Goal: Information Seeking & Learning: Learn about a topic

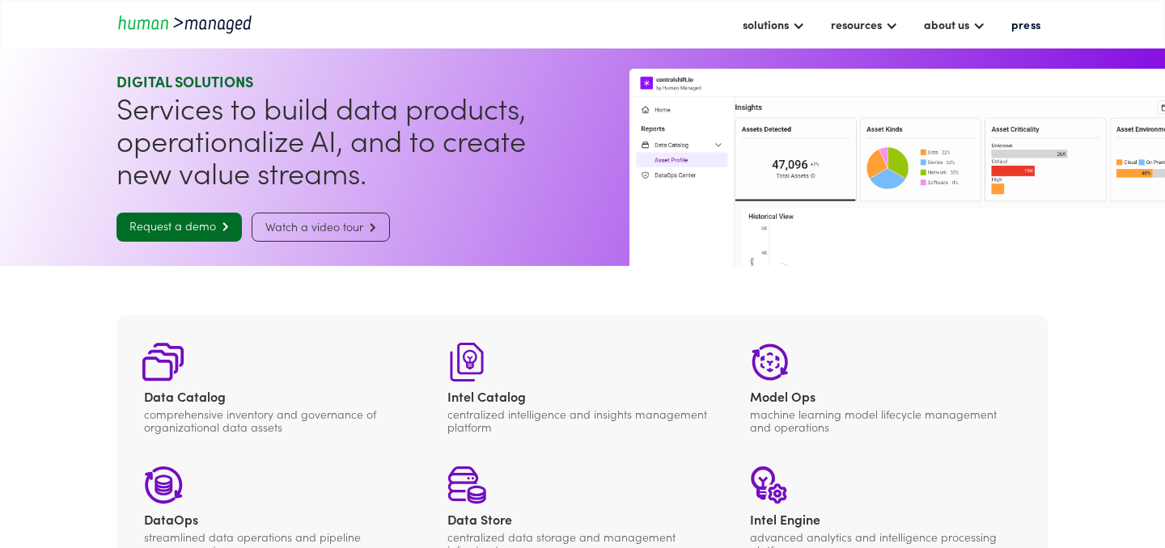
scroll to position [593, 0]
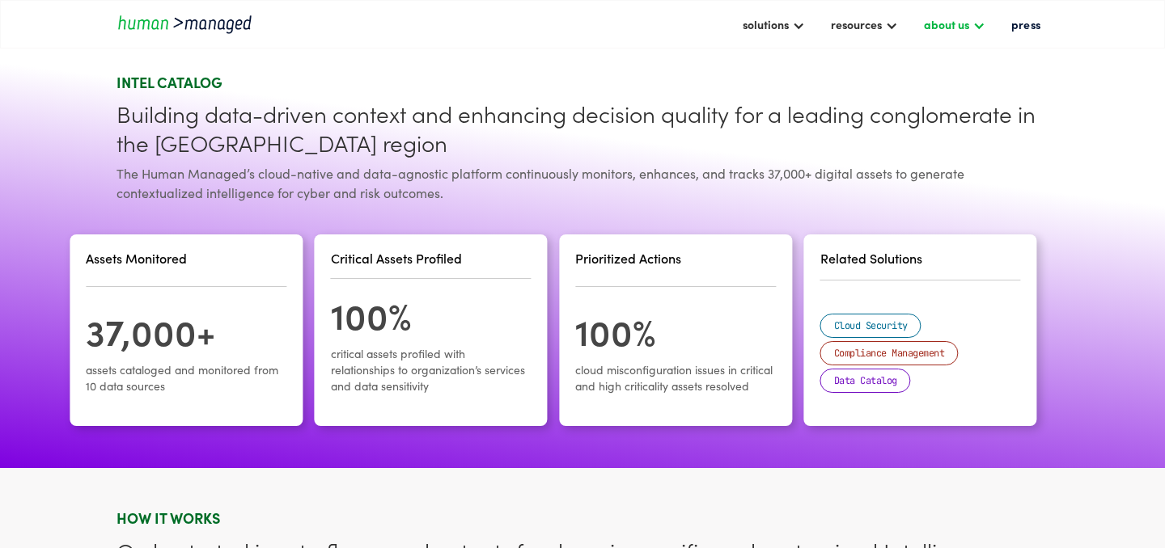
click at [960, 31] on div "about us" at bounding box center [946, 24] width 45 height 19
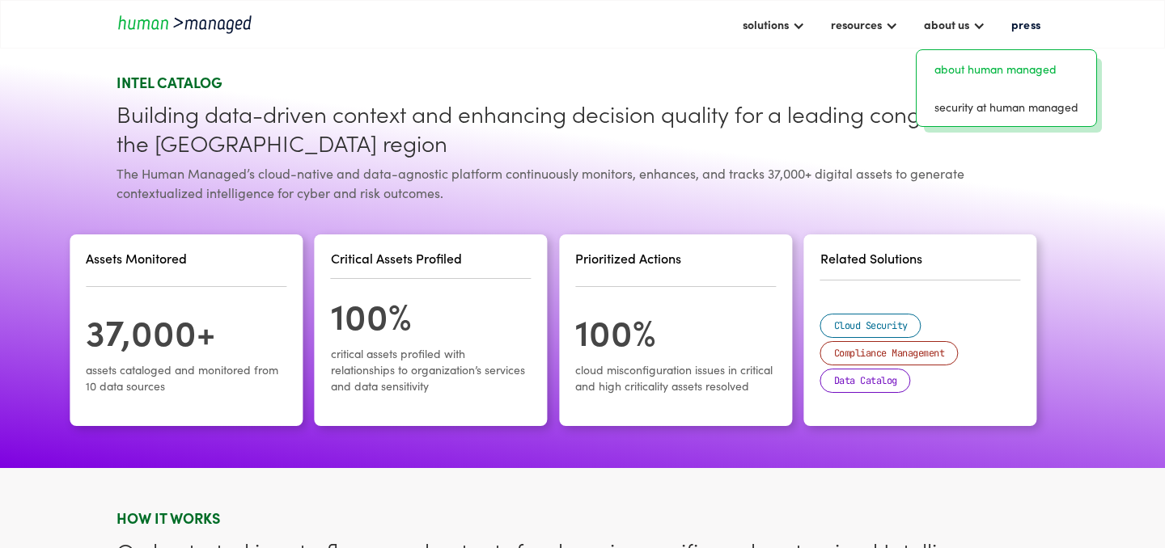
click at [959, 71] on link "about human managed" at bounding box center [1006, 69] width 167 height 25
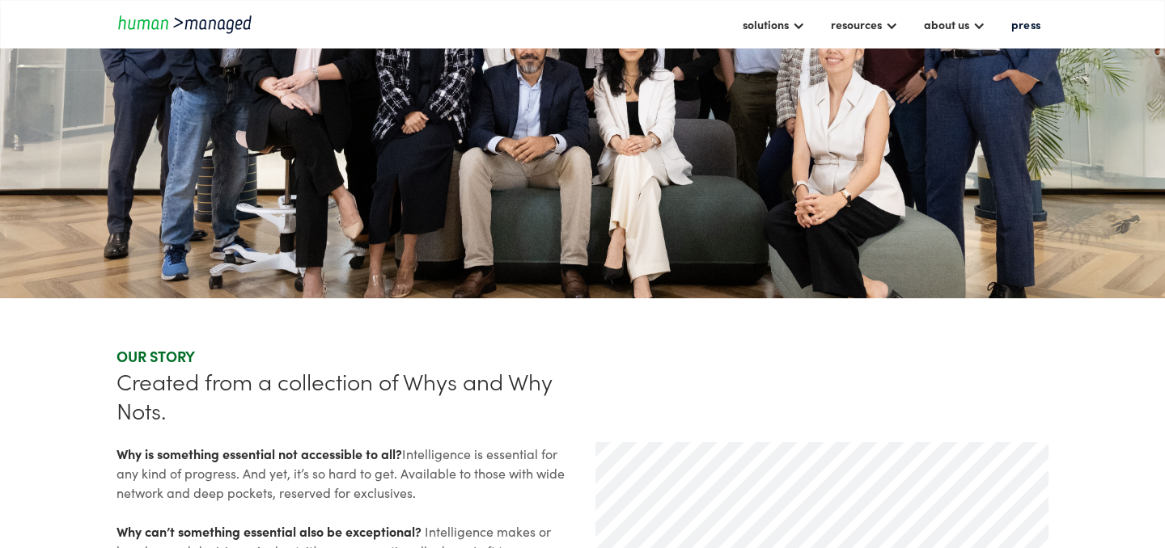
scroll to position [257, 0]
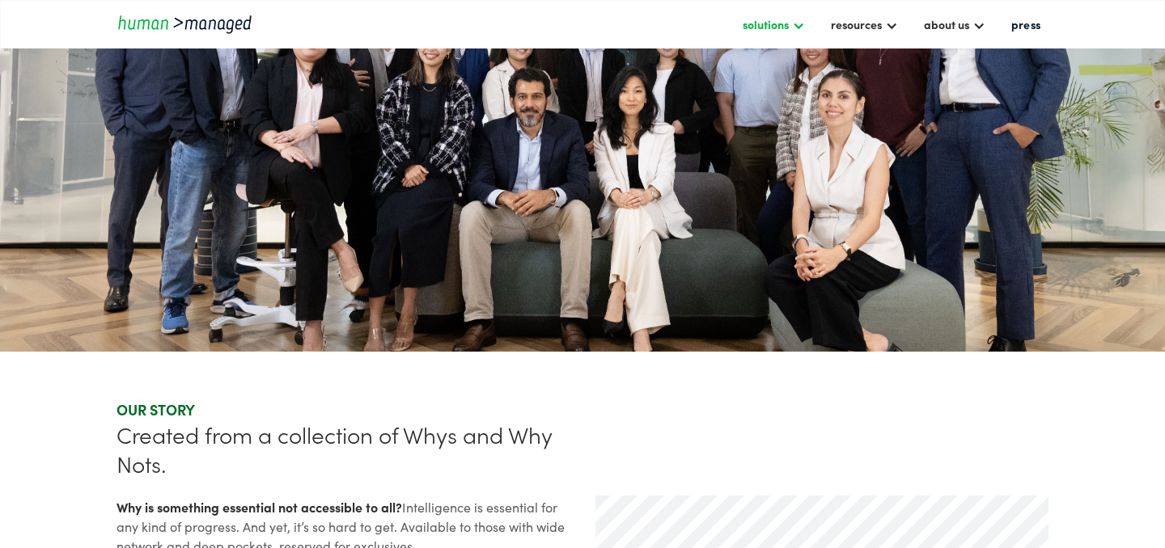
click at [797, 23] on div at bounding box center [798, 24] width 13 height 13
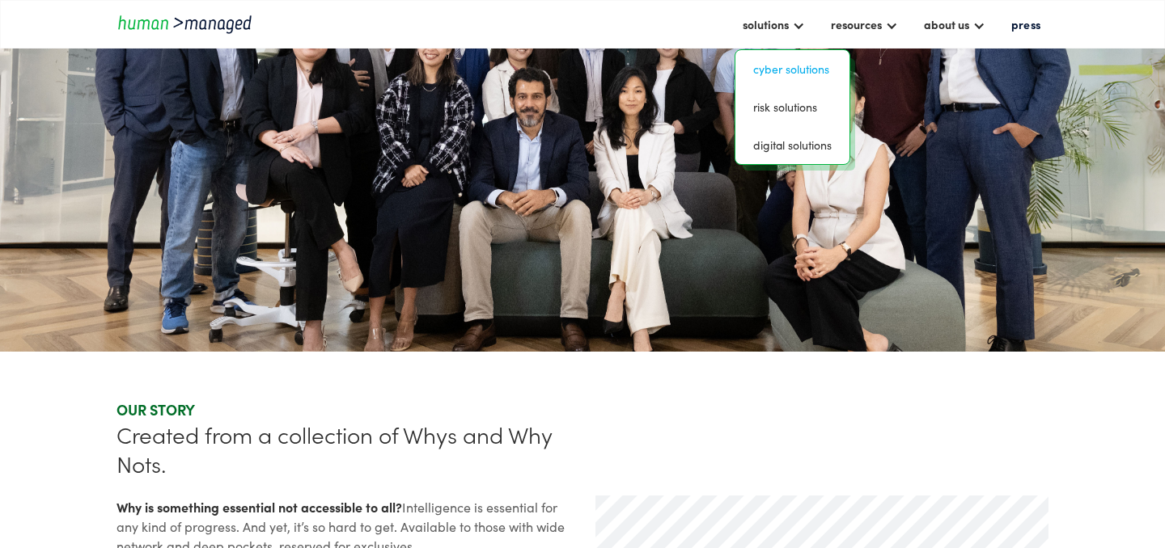
click at [779, 66] on link "Cyber solutions" at bounding box center [792, 69] width 101 height 25
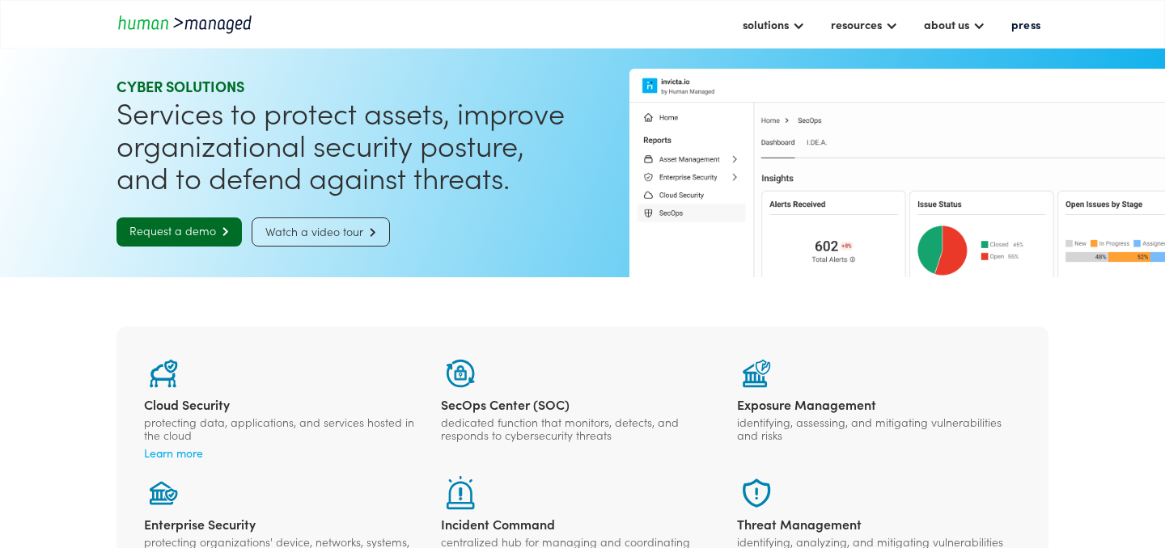
click at [349, 228] on link "Watch a video tour " at bounding box center [321, 232] width 138 height 29
click at [777, 24] on div "solutions" at bounding box center [766, 24] width 46 height 19
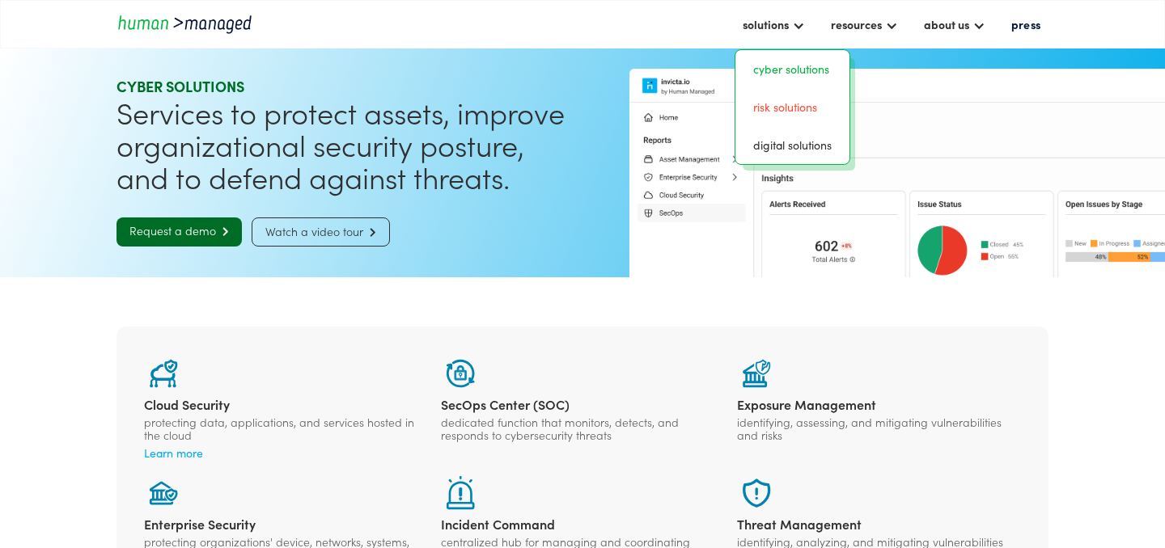
click at [770, 104] on link "risk solutions" at bounding box center [792, 107] width 101 height 25
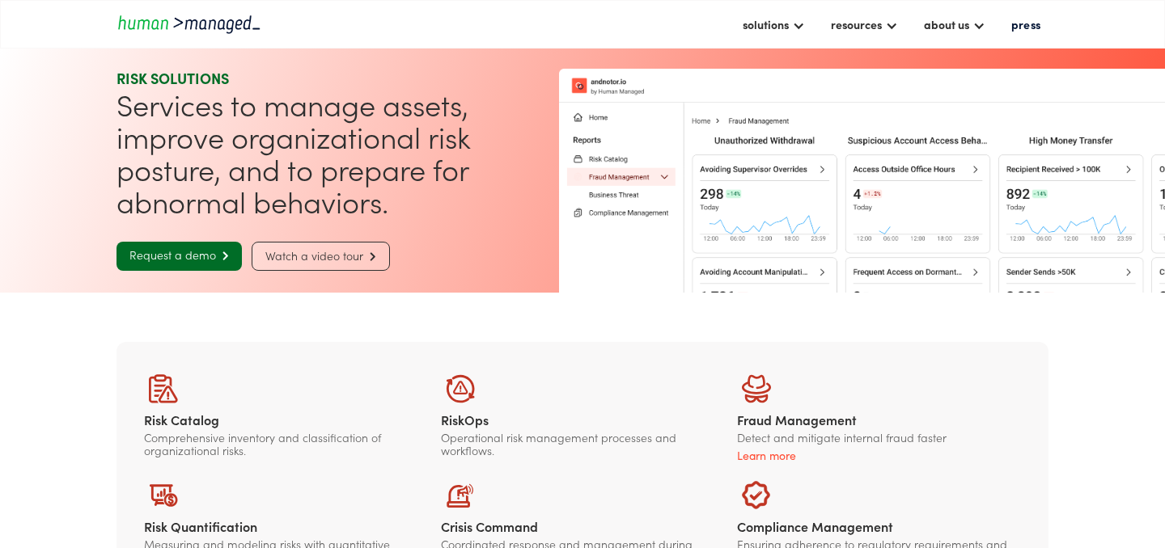
click at [301, 251] on link "Watch a video tour " at bounding box center [321, 256] width 138 height 29
click at [792, 29] on div at bounding box center [798, 24] width 13 height 13
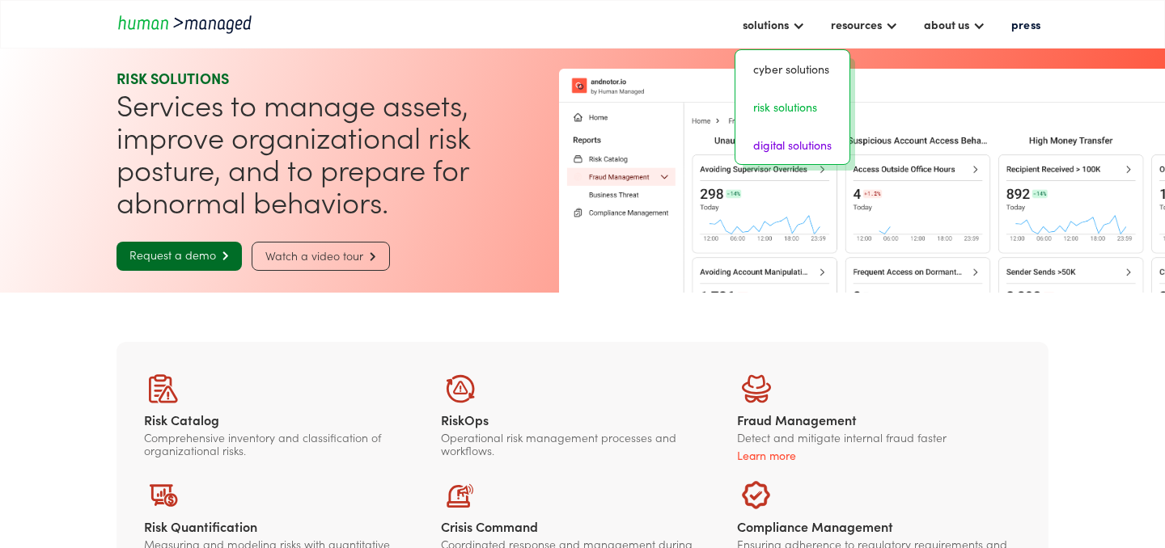
click at [778, 144] on link "digital solutions" at bounding box center [792, 145] width 101 height 25
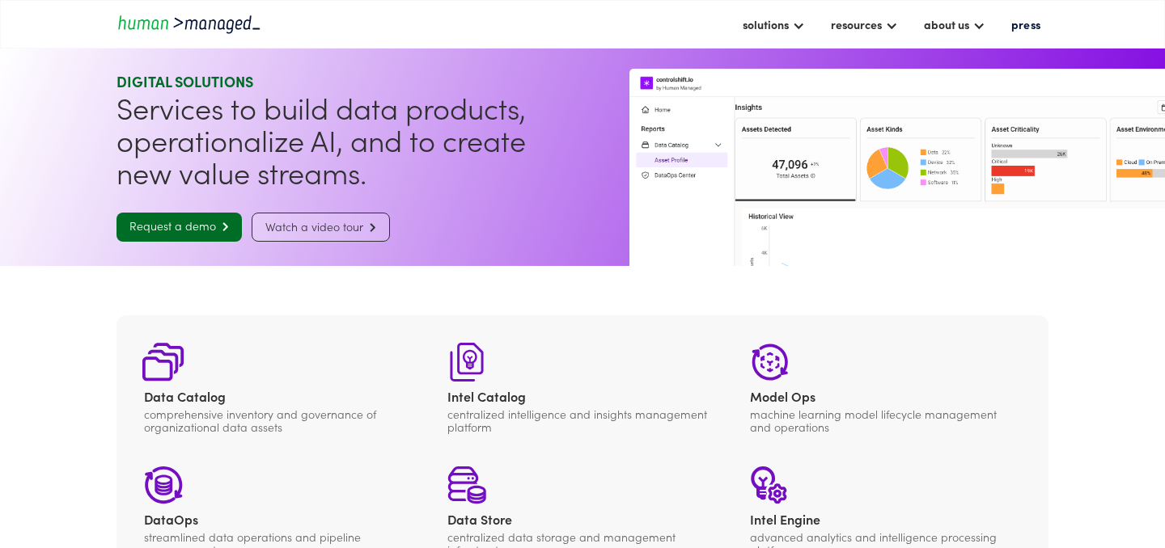
click at [290, 221] on link "Watch a video tour " at bounding box center [321, 227] width 138 height 29
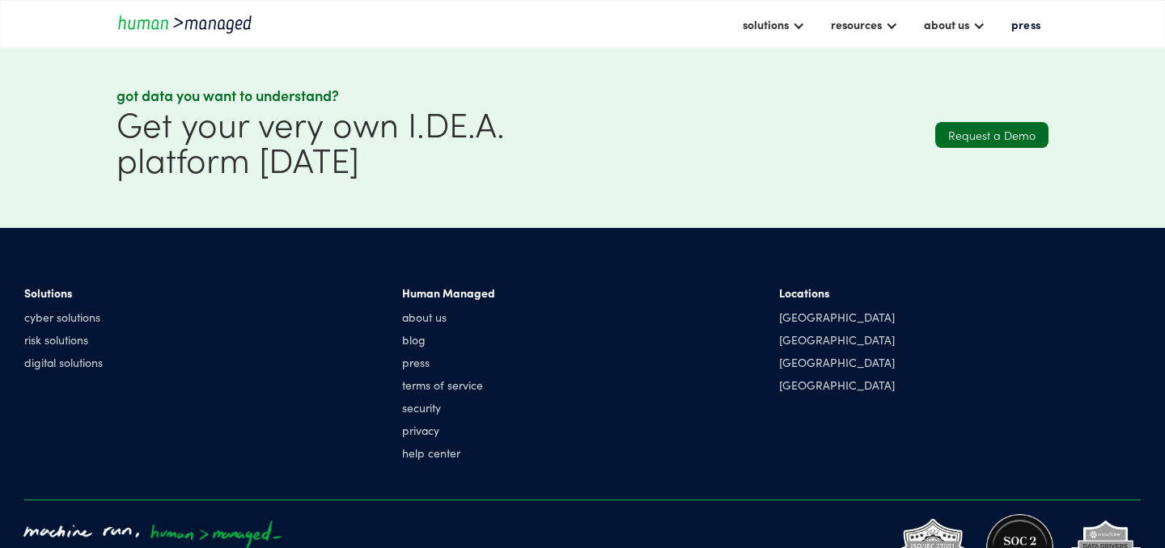
scroll to position [1526, 0]
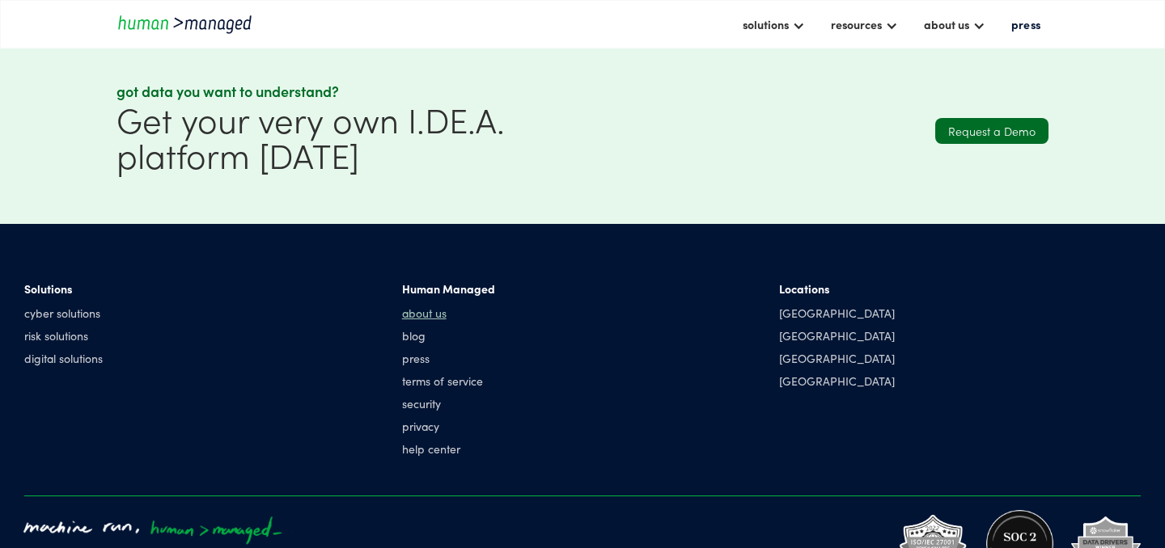
click at [434, 311] on link "about us" at bounding box center [448, 313] width 93 height 16
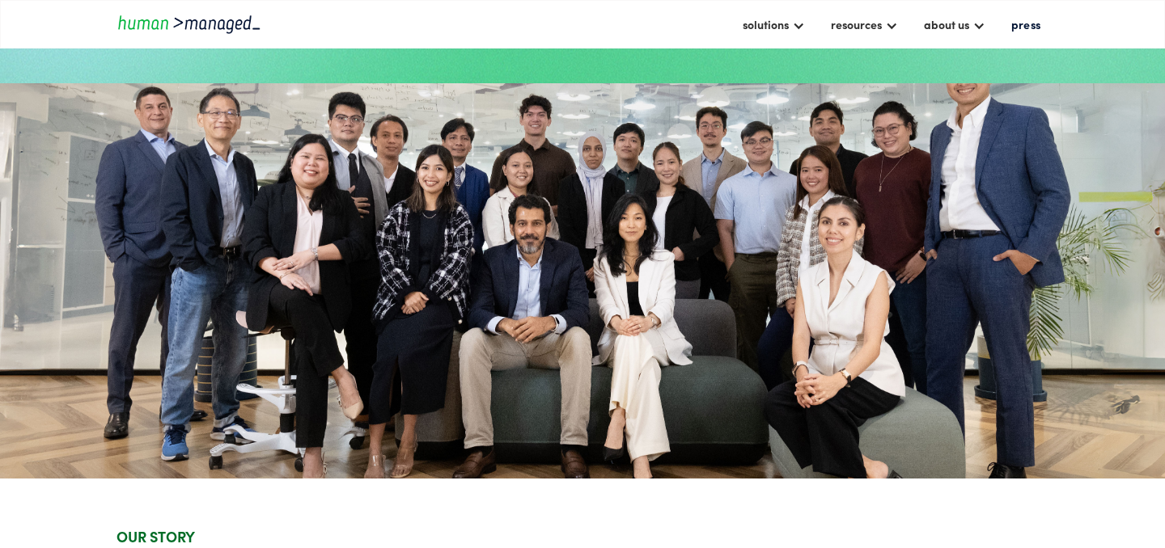
scroll to position [55, 0]
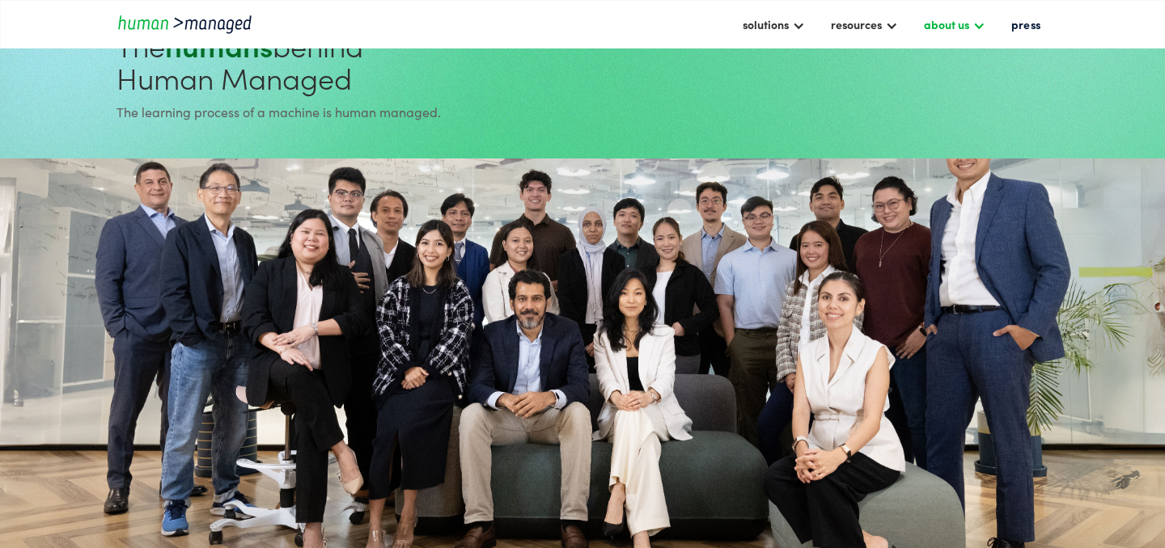
click at [980, 28] on div at bounding box center [978, 24] width 13 height 13
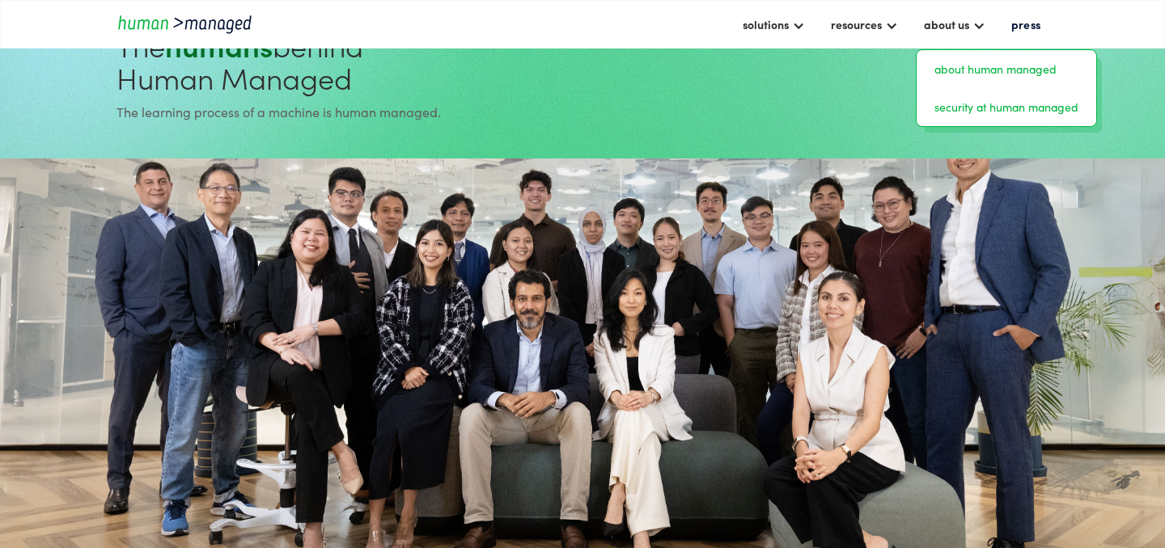
click at [971, 100] on link "security at human managed" at bounding box center [1006, 107] width 167 height 25
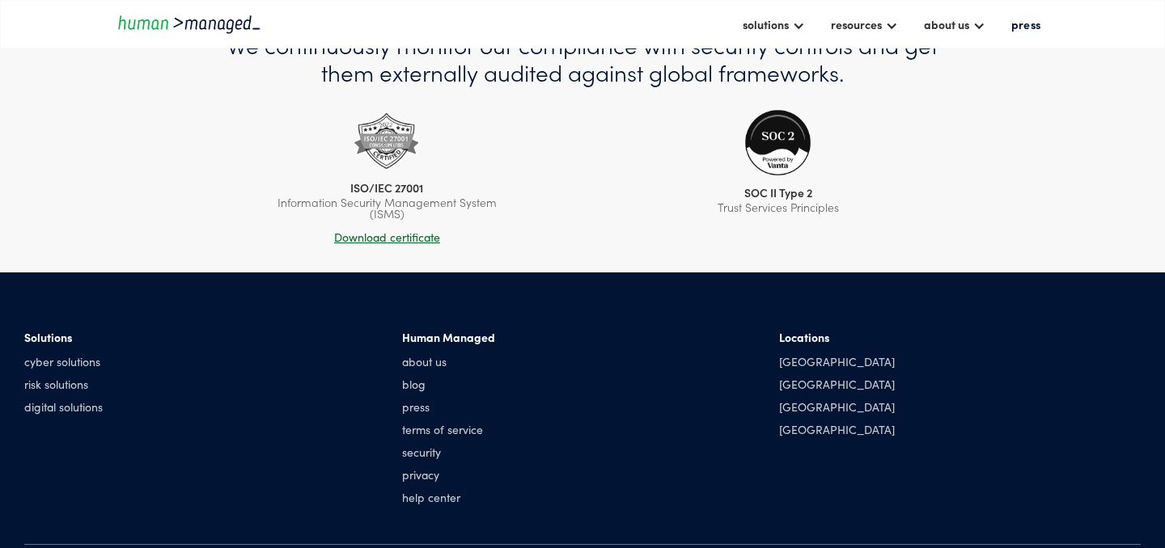
scroll to position [769, 0]
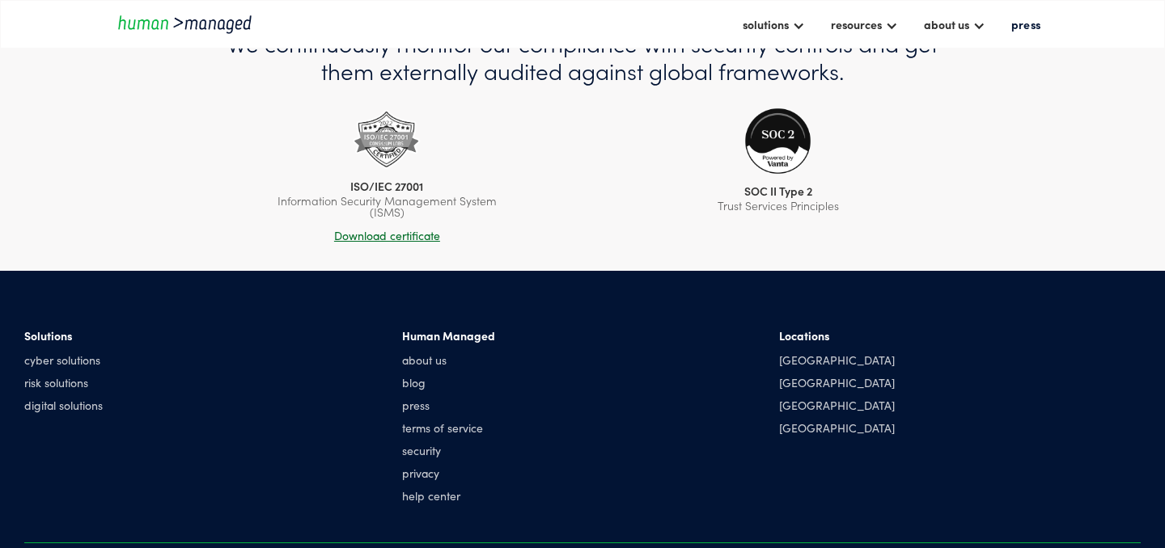
click at [784, 415] on div "Locations [GEOGRAPHIC_DATA] [GEOGRAPHIC_DATA] [GEOGRAPHIC_DATA] [GEOGRAPHIC_DAT…" at bounding box center [837, 385] width 116 height 115
click at [789, 404] on div "[GEOGRAPHIC_DATA]" at bounding box center [837, 405] width 116 height 16
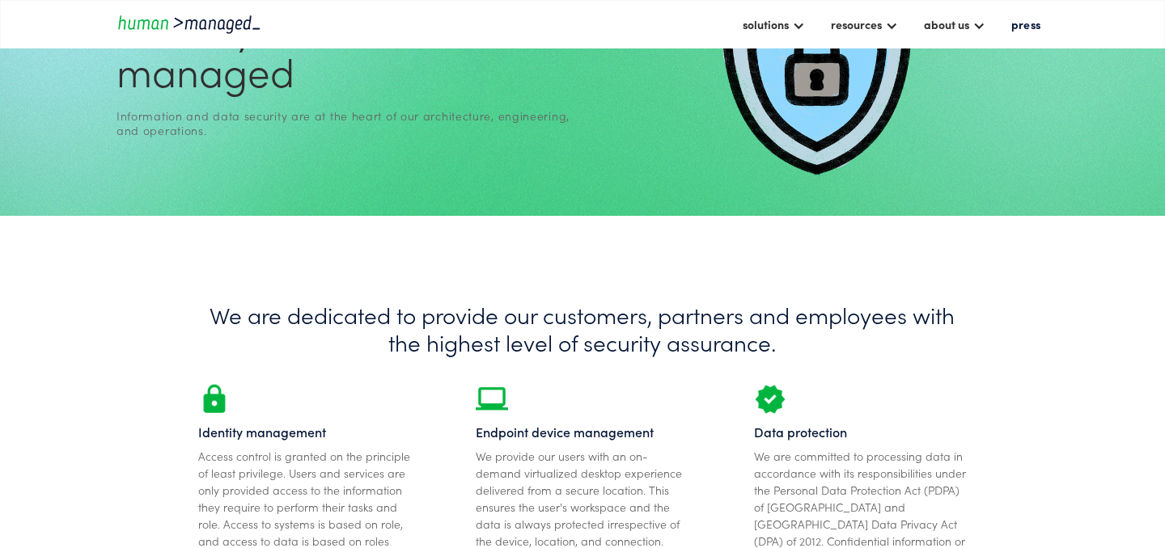
scroll to position [0, 0]
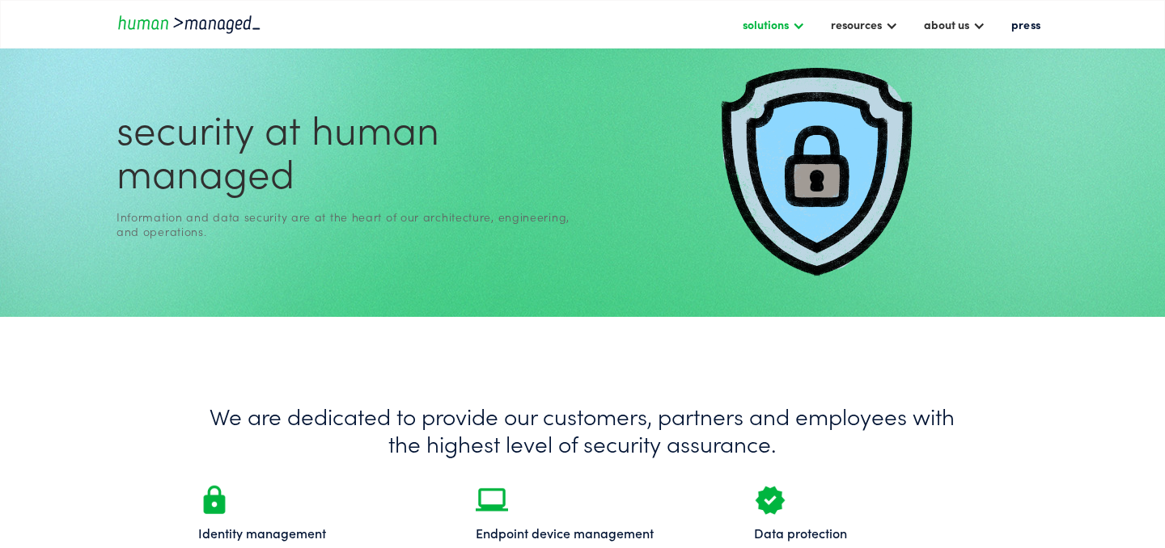
click at [796, 25] on div at bounding box center [798, 24] width 13 height 13
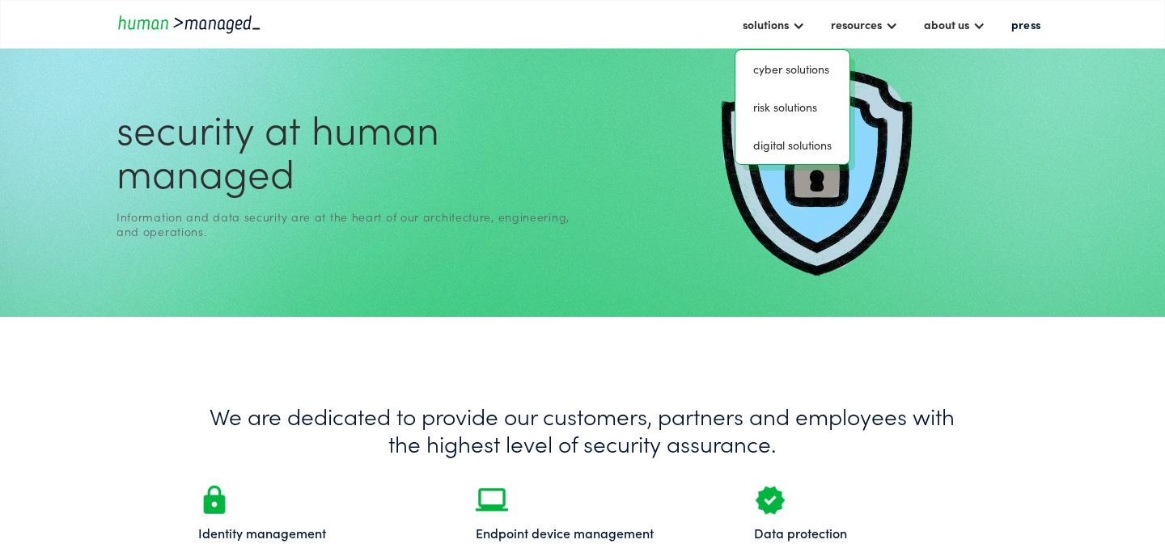
click at [282, 230] on div "Information and data security are at the heart of our architecture, engineering…" at bounding box center [345, 224] width 459 height 29
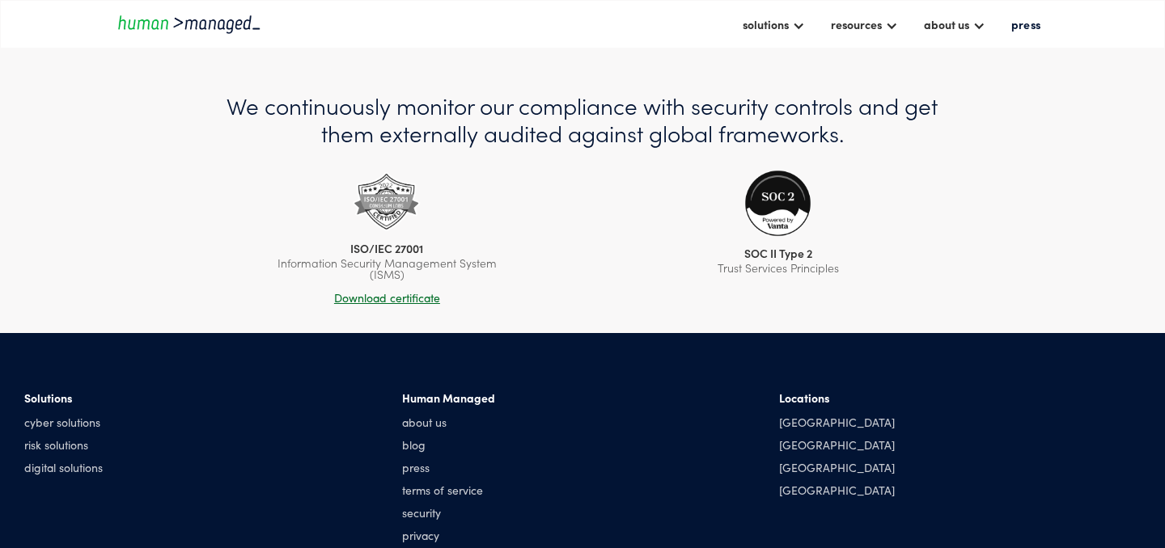
scroll to position [712, 0]
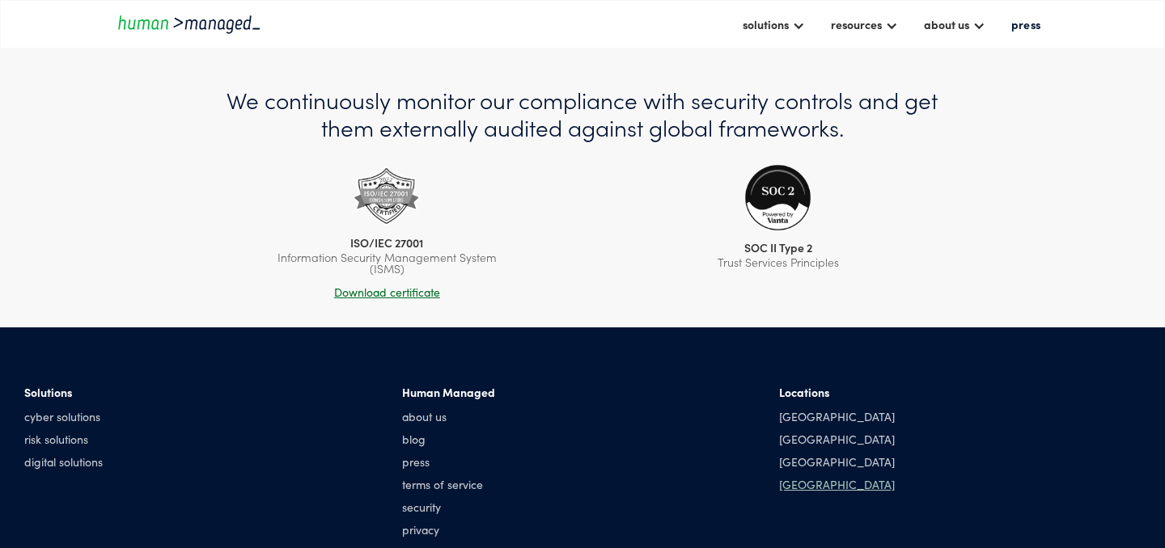
click at [812, 481] on div "[GEOGRAPHIC_DATA]" at bounding box center [837, 484] width 116 height 16
click at [809, 487] on div "[GEOGRAPHIC_DATA]" at bounding box center [837, 484] width 116 height 16
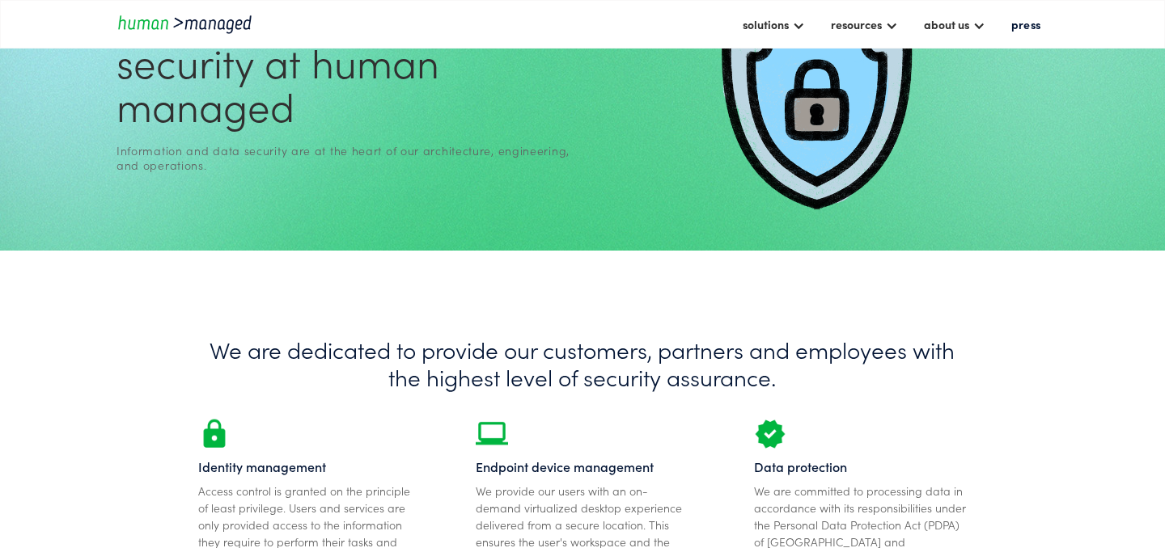
scroll to position [0, 0]
